Goal: Task Accomplishment & Management: Complete application form

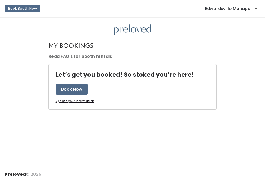
click at [234, 4] on link "Edwardsville Manager" at bounding box center [230, 8] width 63 height 12
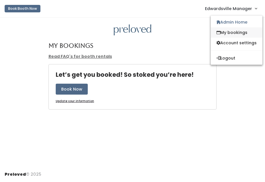
click at [227, 34] on link "My bookings" at bounding box center [236, 32] width 52 height 10
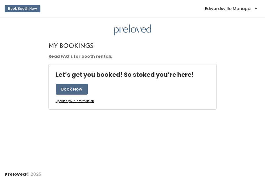
click at [244, 8] on span "Edwardsville Manager" at bounding box center [228, 8] width 47 height 6
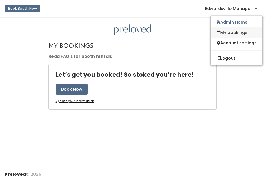
click at [234, 33] on link "My bookings" at bounding box center [236, 32] width 52 height 10
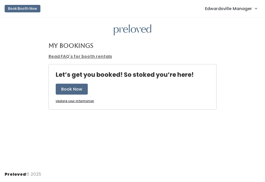
click at [211, 10] on span "Edwardsville Manager" at bounding box center [228, 8] width 47 height 6
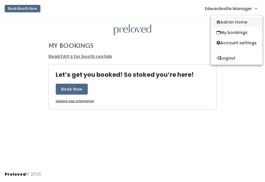
click at [231, 24] on link "Admin Home" at bounding box center [236, 22] width 52 height 10
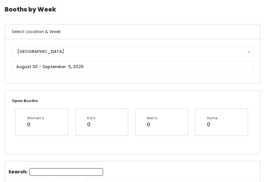
scroll to position [19, 0]
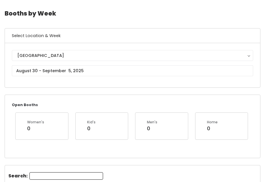
click at [39, 62] on div "Edwardsville Edwardsville" at bounding box center [132, 65] width 241 height 31
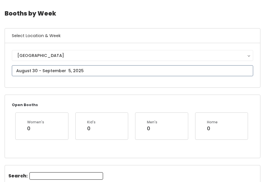
click at [39, 66] on input "text" at bounding box center [132, 70] width 241 height 11
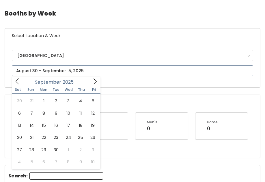
click at [95, 82] on icon at bounding box center [95, 81] width 6 height 6
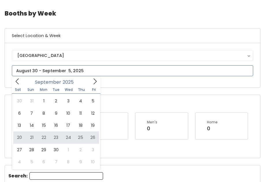
type input "September 20 to September 26"
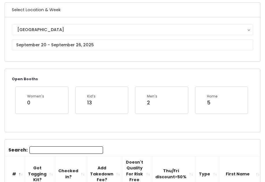
scroll to position [48, 0]
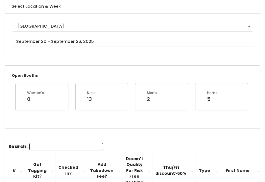
click at [55, 143] on input "Search:" at bounding box center [66, 146] width 74 height 7
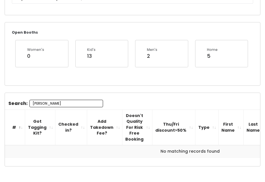
scroll to position [95, 0]
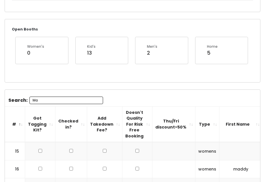
type input "M"
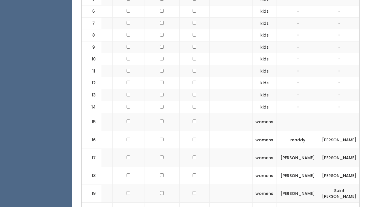
scroll to position [297, 0]
drag, startPoint x: 263, startPoint y: 55, endPoint x: 251, endPoint y: 56, distance: 12.2
click at [253, 56] on td "kids" at bounding box center [265, 60] width 24 height 12
click at [253, 57] on td "kids" at bounding box center [265, 60] width 24 height 12
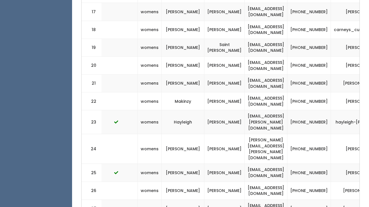
scroll to position [0, 149]
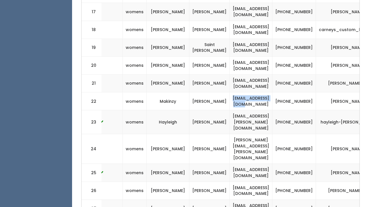
drag, startPoint x: 288, startPoint y: 92, endPoint x: 239, endPoint y: 92, distance: 48.7
click at [239, 93] on td "makinzytr@gmail.com" at bounding box center [251, 102] width 43 height 18
copy td "makinzytr@gmail.com"
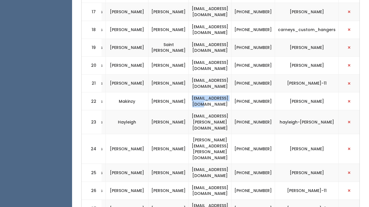
scroll to position [0, 199]
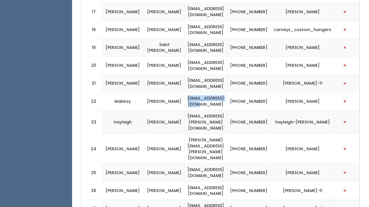
drag, startPoint x: 330, startPoint y: 90, endPoint x: 292, endPoint y: 91, distance: 37.8
click at [264, 93] on td "makinzy-schmidt" at bounding box center [303, 102] width 64 height 18
copy td "makinzy-schmidt"
drag, startPoint x: 251, startPoint y: 88, endPoint x: 275, endPoint y: 97, distance: 25.1
click at [264, 97] on td "(618) 772-8035" at bounding box center [249, 102] width 44 height 18
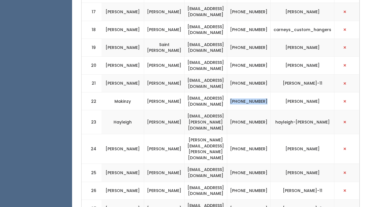
copy td "(618) 772-8035"
click at [264, 100] on span "button" at bounding box center [345, 101] width 2 height 3
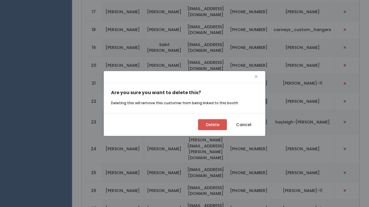
click at [218, 124] on button "Delete" at bounding box center [212, 124] width 29 height 11
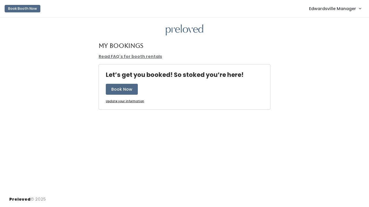
click at [353, 11] on span "Edwardsville Manager" at bounding box center [332, 8] width 47 height 6
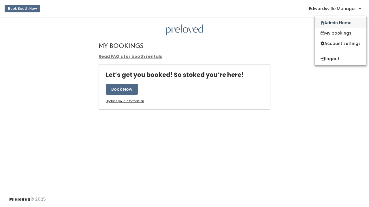
click at [340, 22] on link "Admin Home" at bounding box center [341, 23] width 52 height 10
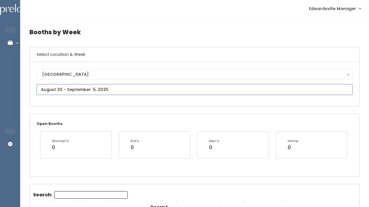
click at [112, 86] on input "text" at bounding box center [195, 89] width 316 height 11
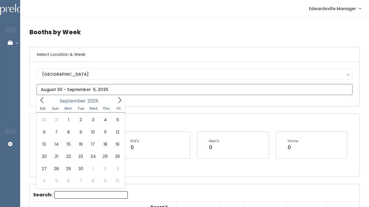
click at [118, 102] on icon at bounding box center [119, 100] width 6 height 6
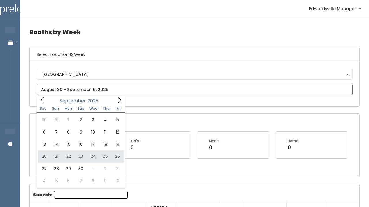
type input "[DATE] to [DATE]"
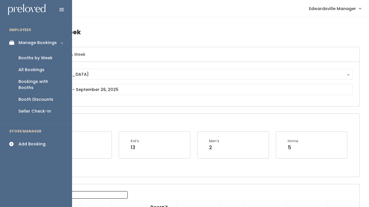
click at [6, 138] on link "Add Booking" at bounding box center [36, 144] width 72 height 13
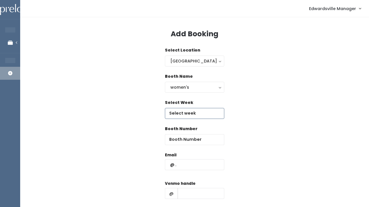
click at [183, 111] on input "text" at bounding box center [194, 113] width 59 height 11
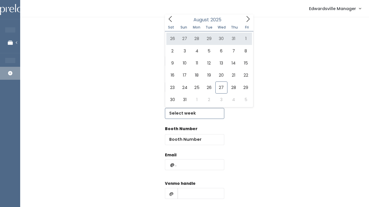
click at [248, 18] on icon at bounding box center [248, 19] width 6 height 6
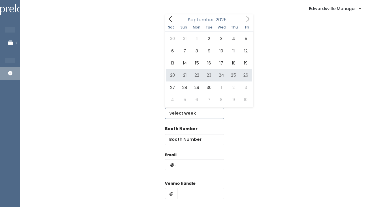
type input "[DATE] to [DATE]"
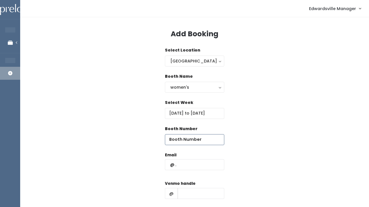
click at [182, 143] on input "number" at bounding box center [194, 139] width 59 height 11
type input "10"
paste input "makinzytr@gmail.com"
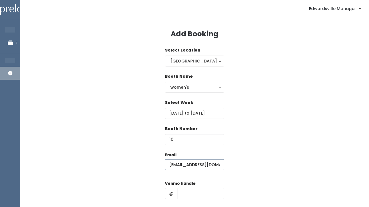
type input "makinzytr@gmail.com"
click at [197, 199] on div "Venmo handle @" at bounding box center [194, 192] width 59 height 23
click at [196, 190] on input "text" at bounding box center [201, 193] width 47 height 11
paste input "makinzy-schmidt"
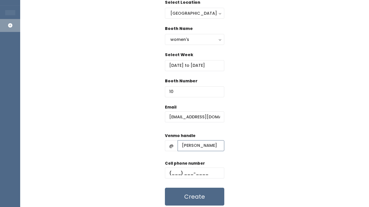
scroll to position [49, 0]
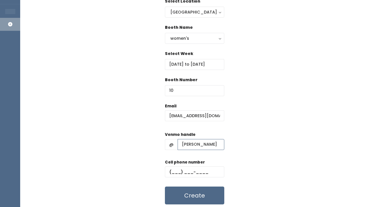
type input "makinzy-schmidt"
paste input "(618) 772-8035"
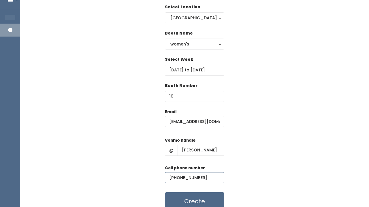
scroll to position [51, 0]
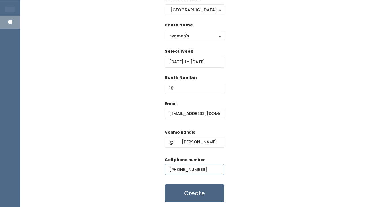
type input "(618) 772-8035"
click at [182, 194] on button "Create" at bounding box center [194, 194] width 59 height 18
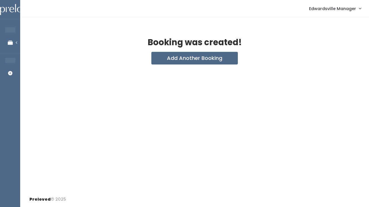
click at [331, 10] on span "Edwardsville Manager" at bounding box center [332, 8] width 47 height 6
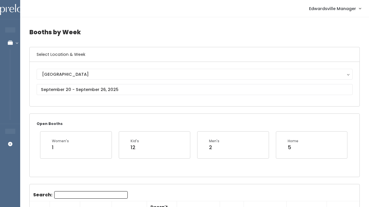
drag, startPoint x: 273, startPoint y: 104, endPoint x: 369, endPoint y: 132, distance: 100.0
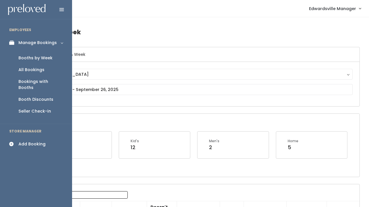
click at [0, 13] on div at bounding box center [36, 9] width 72 height 19
